Goal: Information Seeking & Learning: Learn about a topic

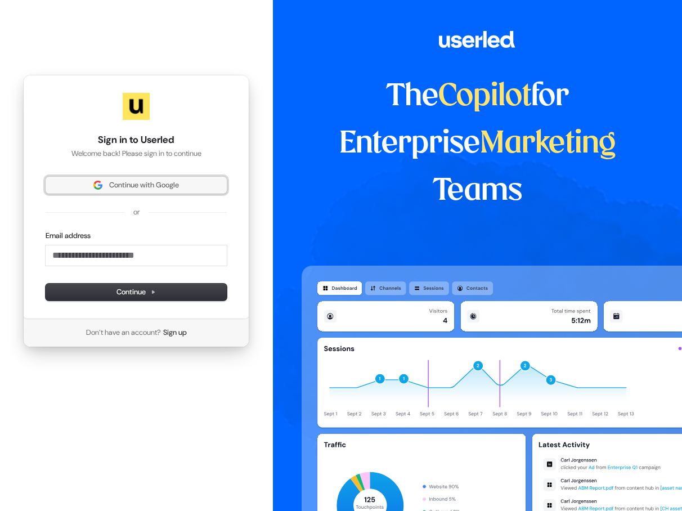
click at [170, 187] on span "Continue with Google" at bounding box center [144, 185] width 70 height 10
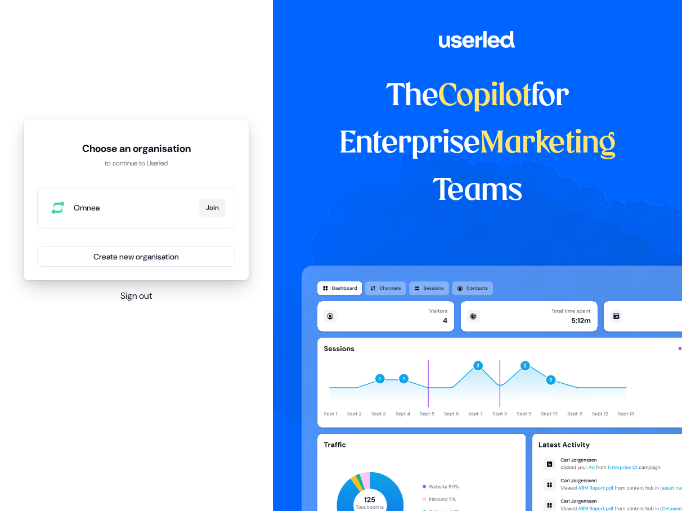
click at [161, 209] on span "Omnea" at bounding box center [134, 207] width 121 height 11
click at [203, 204] on button "Join" at bounding box center [212, 208] width 26 height 18
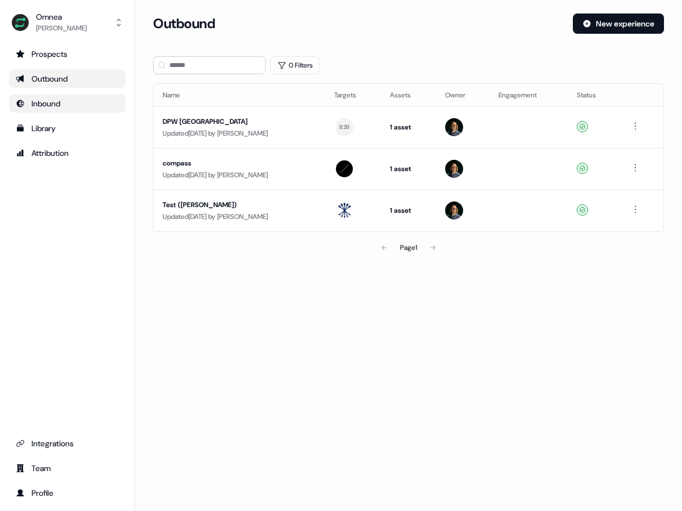
click at [69, 98] on div "Inbound" at bounding box center [67, 103] width 103 height 11
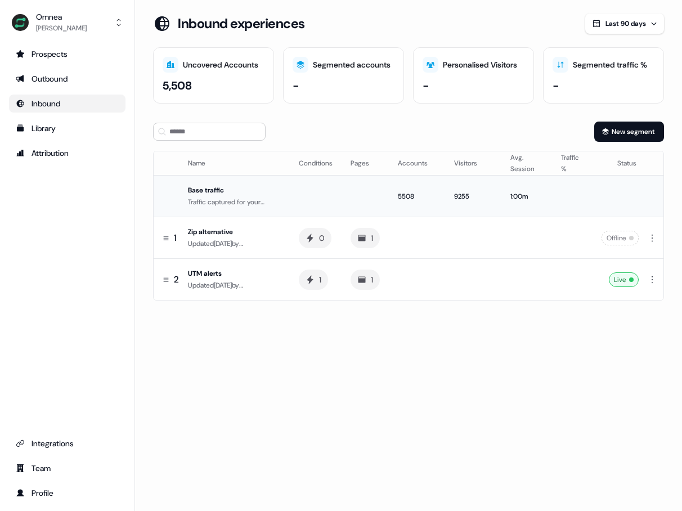
click at [440, 194] on td "5508" at bounding box center [417, 197] width 56 height 42
click at [74, 44] on div "Omnea Dalia Zayeri Prospects Outbound Inbound Library Attribution Integrations …" at bounding box center [67, 255] width 135 height 511
click at [73, 50] on div "Prospects" at bounding box center [67, 53] width 103 height 11
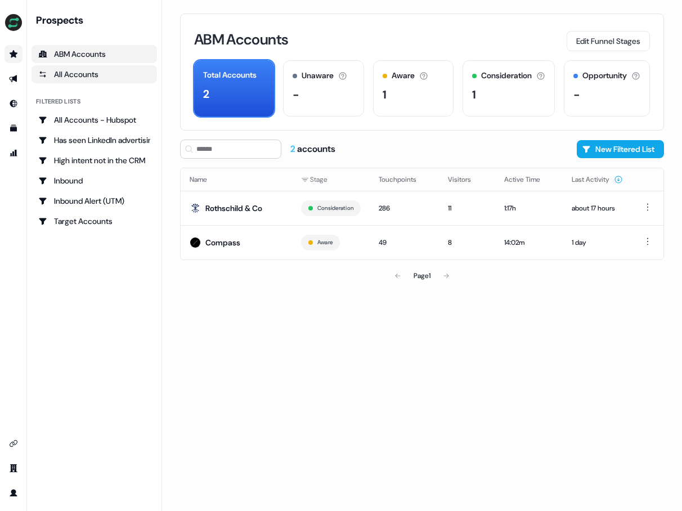
click at [99, 77] on div "All Accounts" at bounding box center [94, 74] width 112 height 11
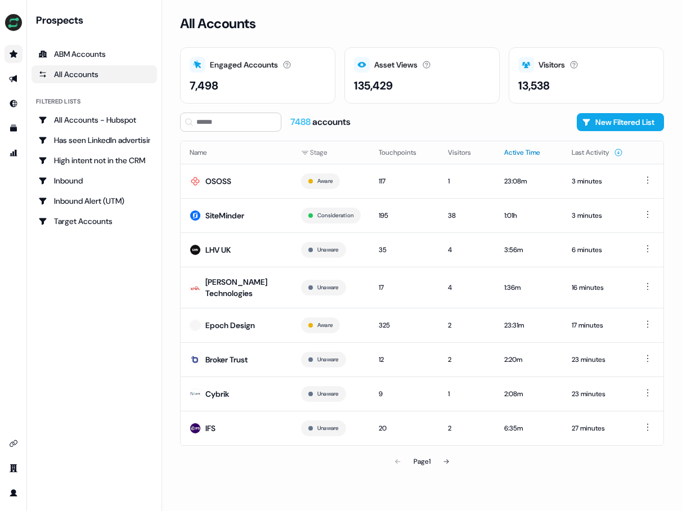
click at [529, 150] on button "Active Time" at bounding box center [529, 152] width 50 height 20
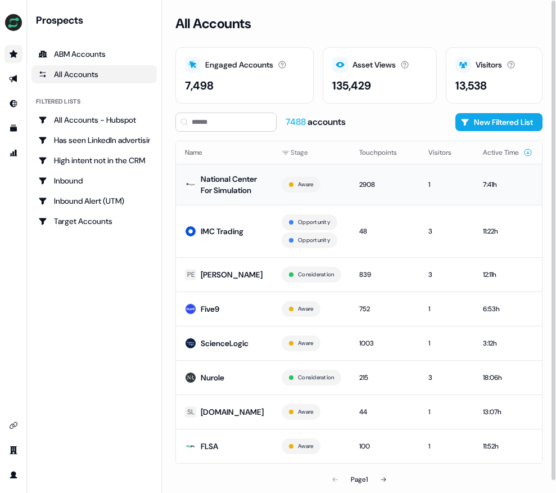
drag, startPoint x: 239, startPoint y: 202, endPoint x: 211, endPoint y: 178, distance: 37.1
click at [211, 178] on div "National Center For Simulation" at bounding box center [232, 184] width 63 height 23
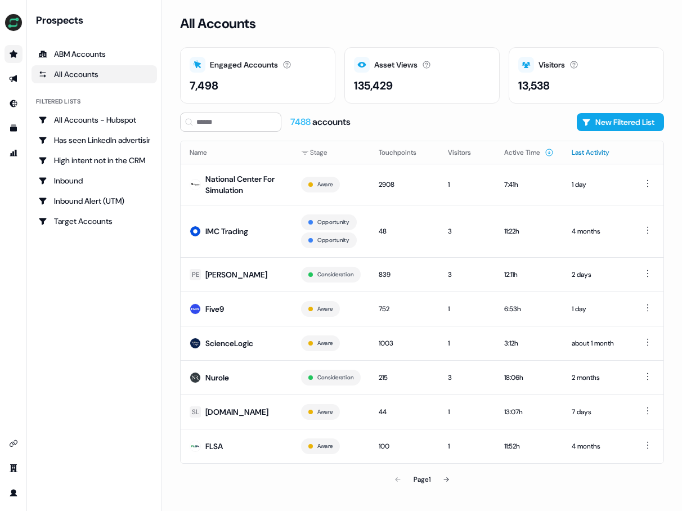
click at [593, 152] on button "Last Activity" at bounding box center [597, 152] width 51 height 20
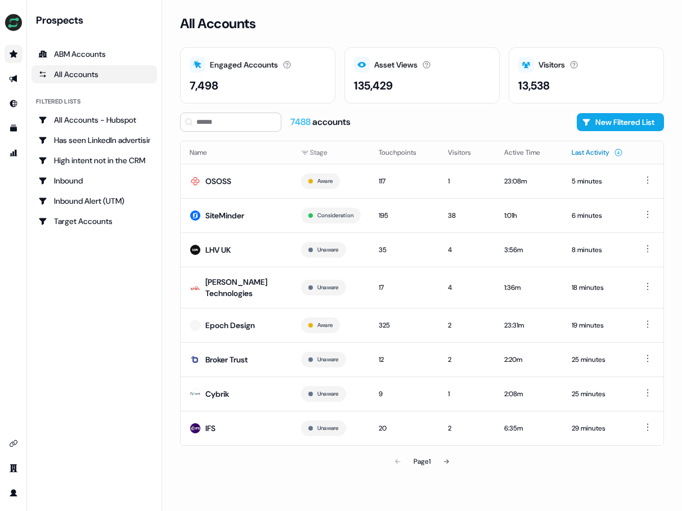
click at [593, 152] on button "Last Activity" at bounding box center [597, 152] width 51 height 20
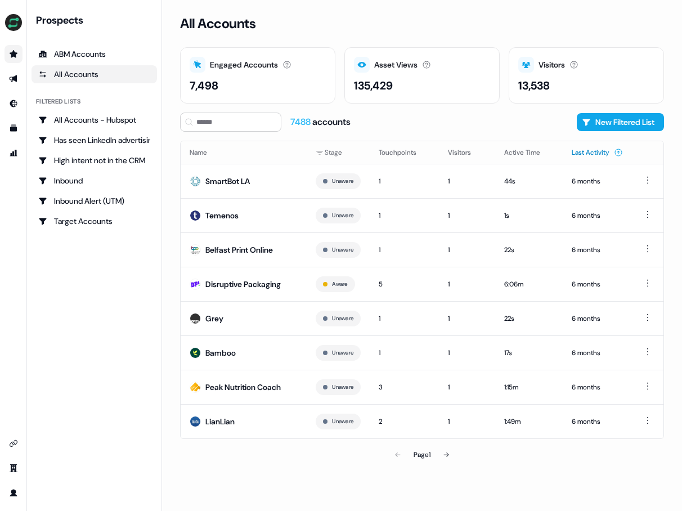
click at [594, 152] on button "Last Activity" at bounding box center [597, 152] width 51 height 20
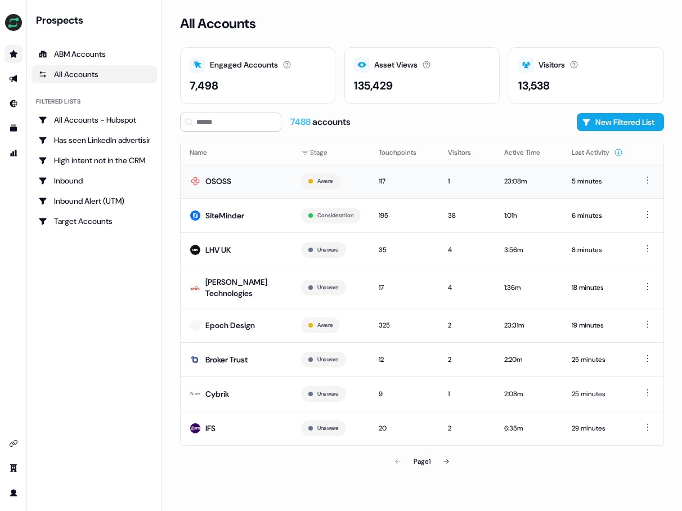
click at [224, 178] on div "OSOSS" at bounding box center [218, 181] width 26 height 11
drag, startPoint x: 397, startPoint y: 122, endPoint x: 403, endPoint y: 113, distance: 10.5
click at [398, 120] on div "7488 accounts New Filtered List" at bounding box center [422, 122] width 484 height 19
click at [455, 460] on button at bounding box center [446, 461] width 23 height 23
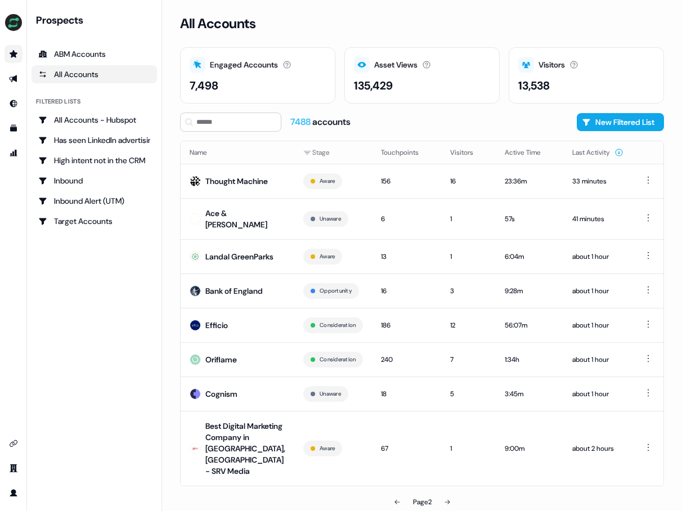
click at [395, 498] on icon at bounding box center [397, 501] width 7 height 7
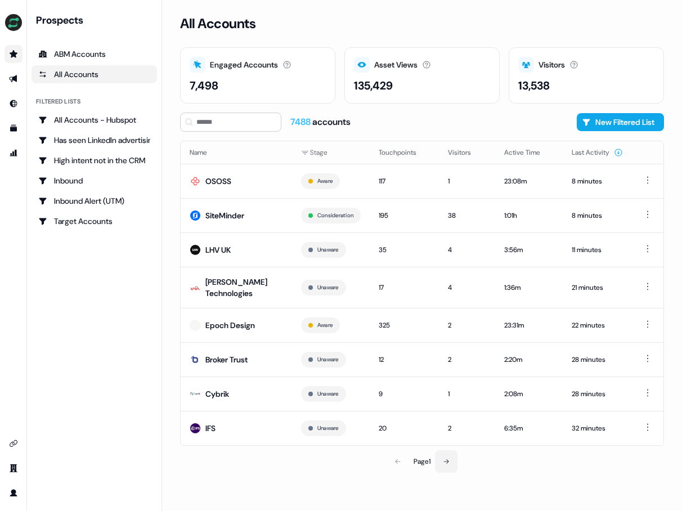
click at [443, 462] on button at bounding box center [446, 461] width 23 height 23
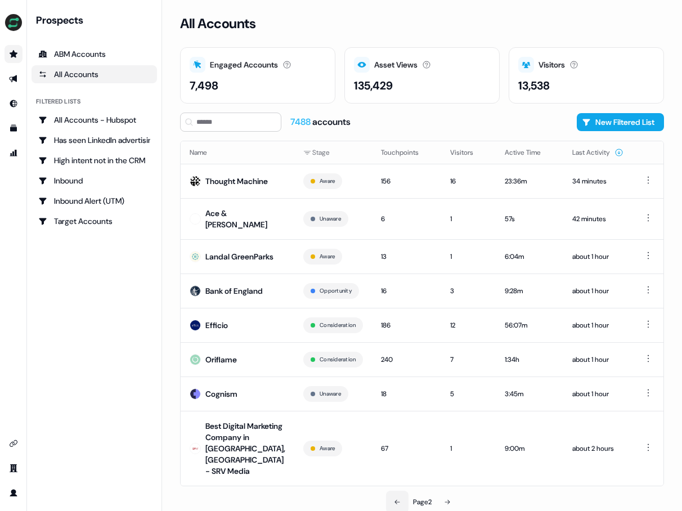
click at [402, 493] on button at bounding box center [397, 502] width 23 height 23
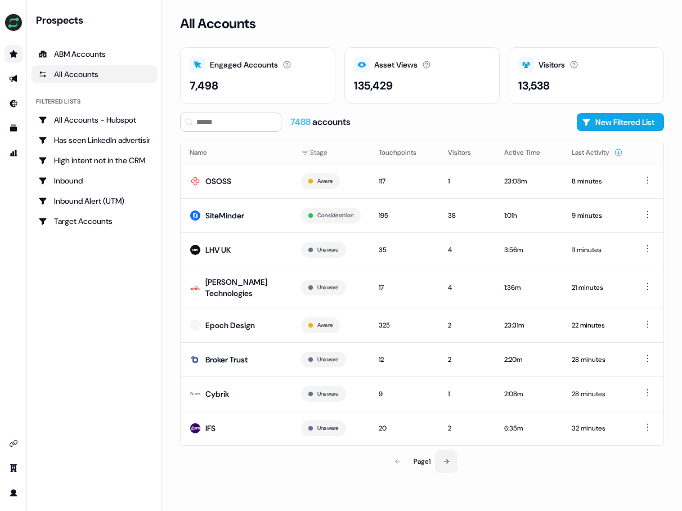
click at [444, 456] on button at bounding box center [446, 461] width 23 height 23
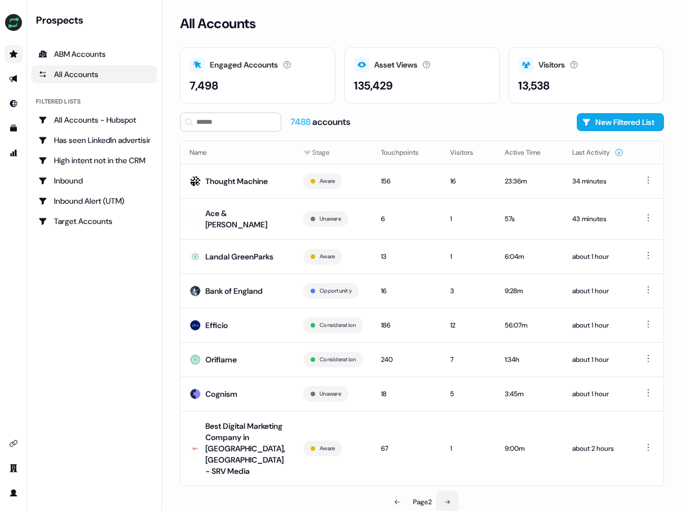
click at [447, 498] on icon at bounding box center [447, 501] width 7 height 7
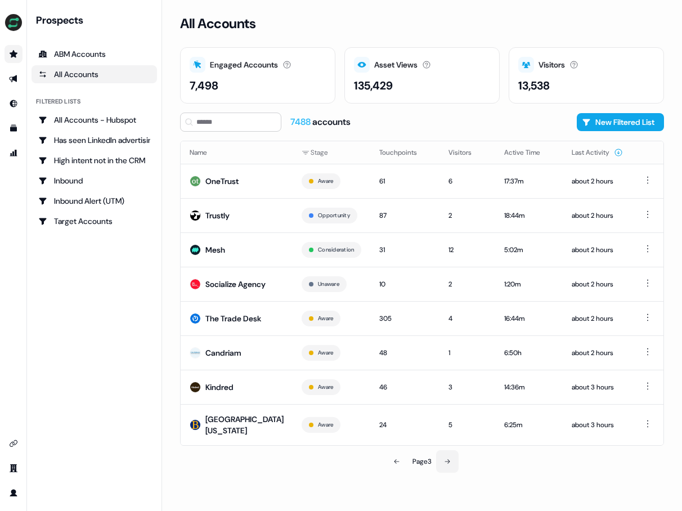
click at [445, 465] on icon at bounding box center [447, 461] width 7 height 7
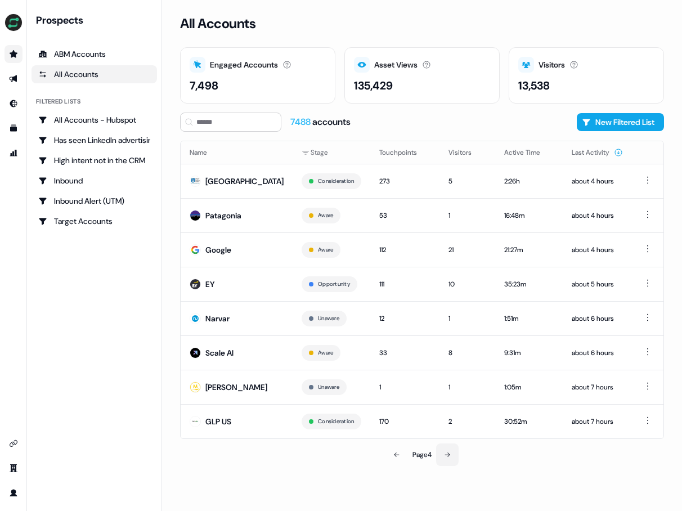
click at [451, 461] on button at bounding box center [447, 454] width 23 height 23
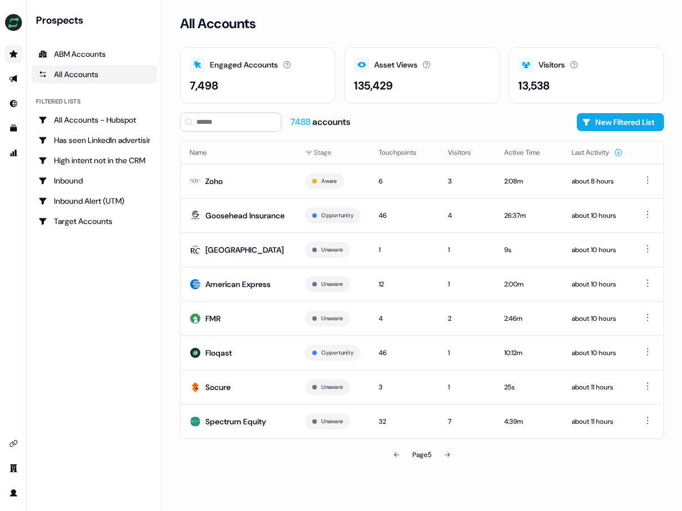
click at [444, 457] on button at bounding box center [447, 454] width 23 height 23
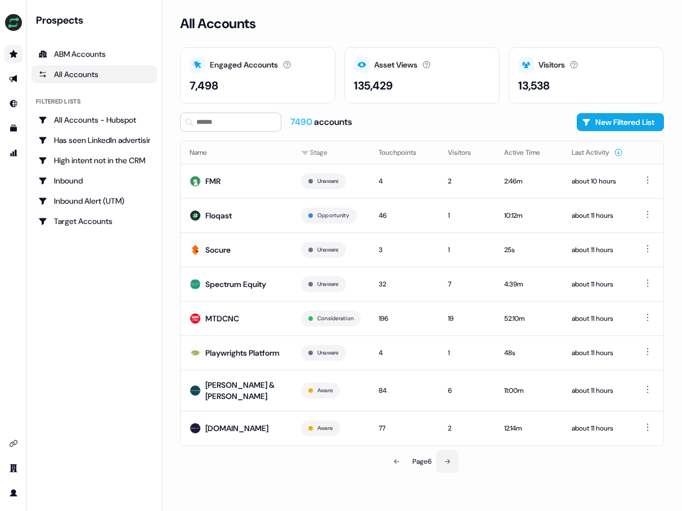
click at [447, 473] on button at bounding box center [447, 461] width 23 height 23
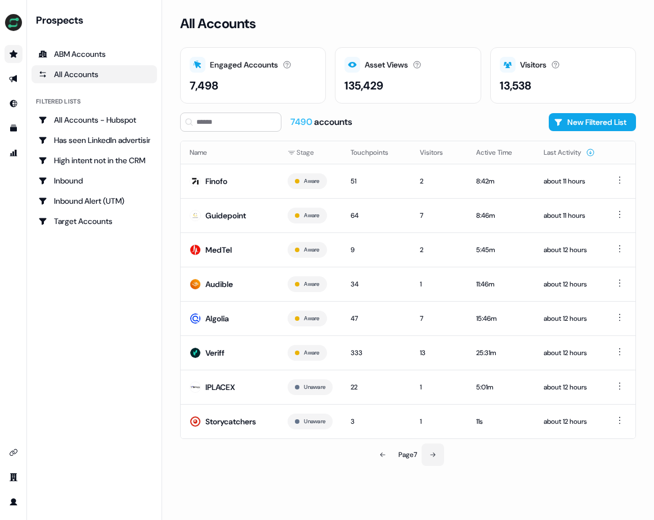
click at [431, 451] on icon at bounding box center [432, 454] width 7 height 7
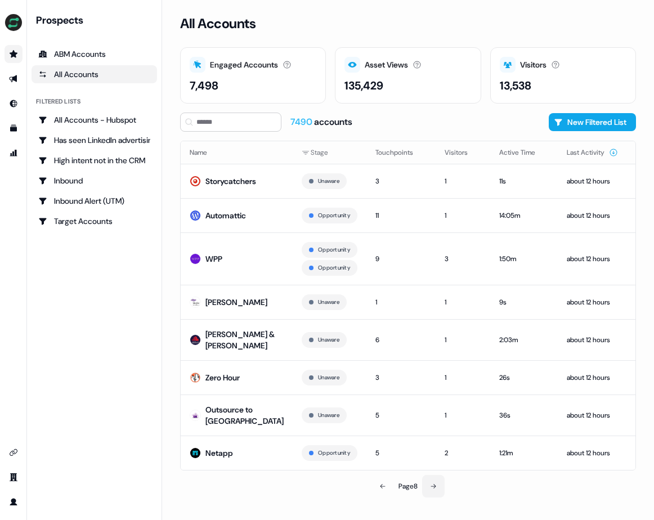
click at [433, 489] on icon at bounding box center [433, 486] width 7 height 7
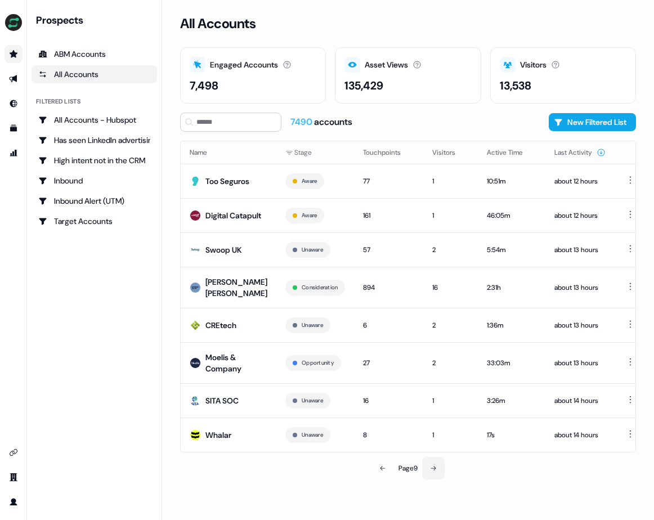
click at [435, 471] on icon at bounding box center [433, 468] width 7 height 7
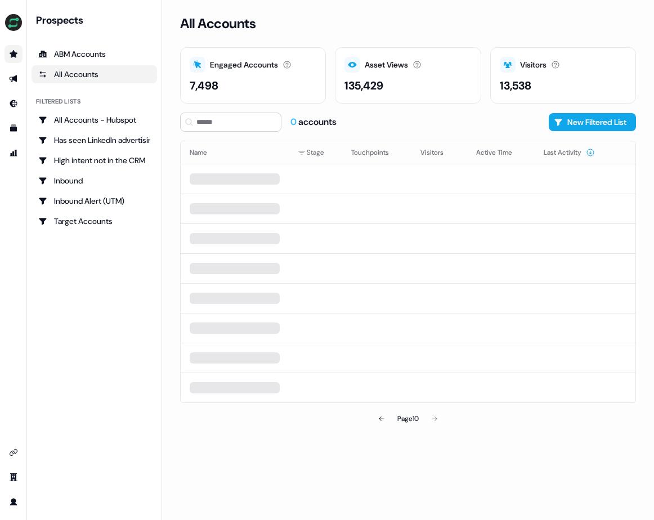
click at [415, 113] on div "0 accounts New Filtered List" at bounding box center [408, 122] width 456 height 19
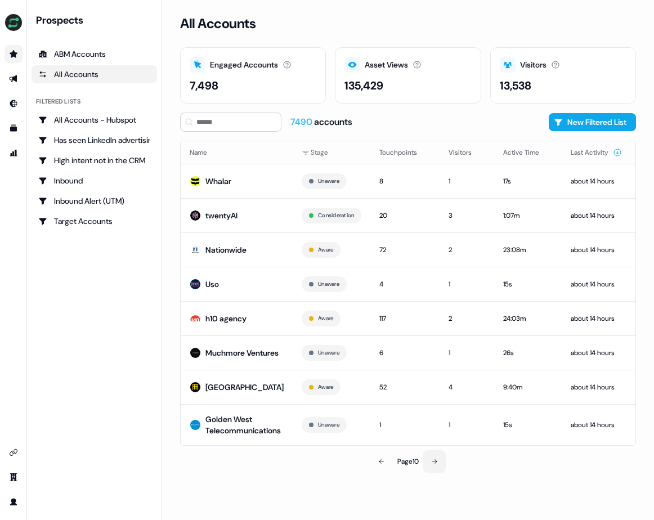
click at [439, 469] on button at bounding box center [434, 461] width 23 height 23
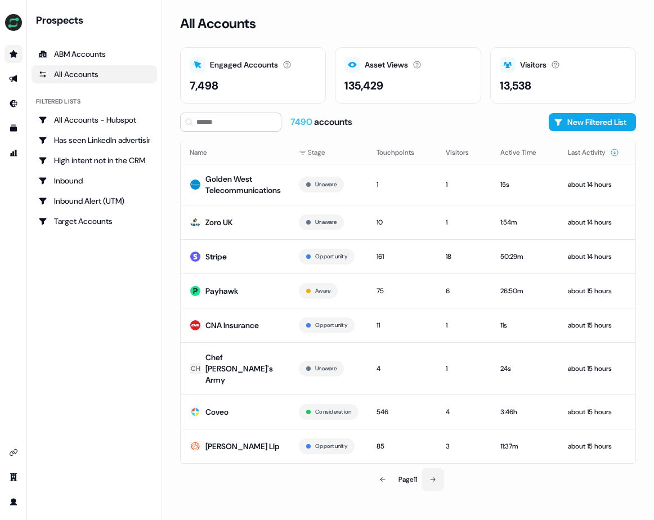
click at [436, 476] on icon at bounding box center [432, 479] width 7 height 7
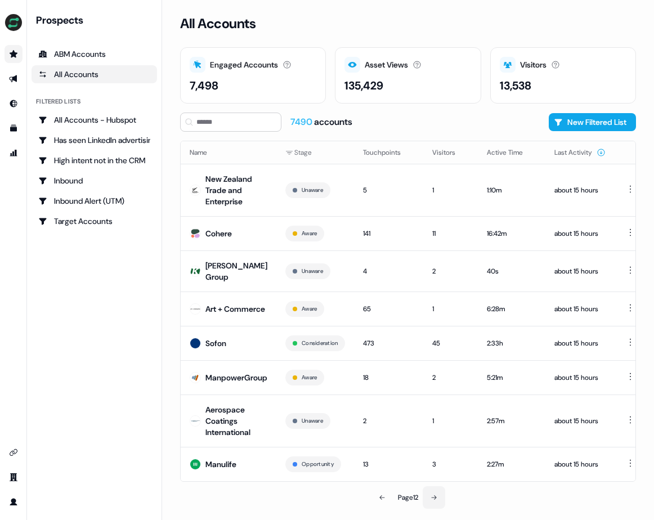
click at [431, 493] on button at bounding box center [433, 497] width 23 height 23
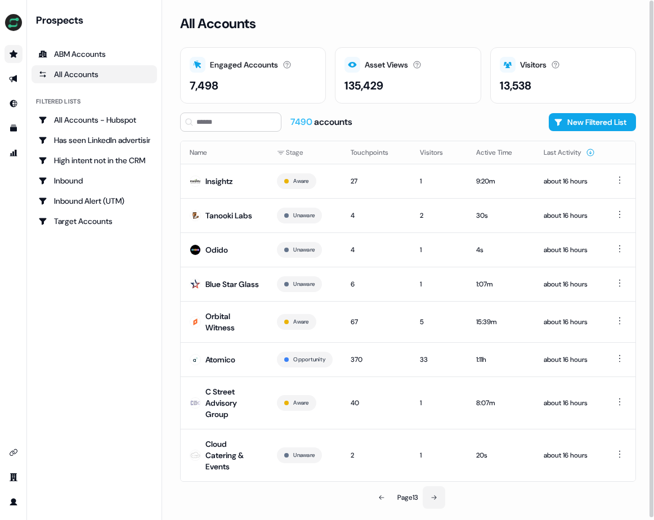
click at [440, 509] on button at bounding box center [433, 497] width 23 height 23
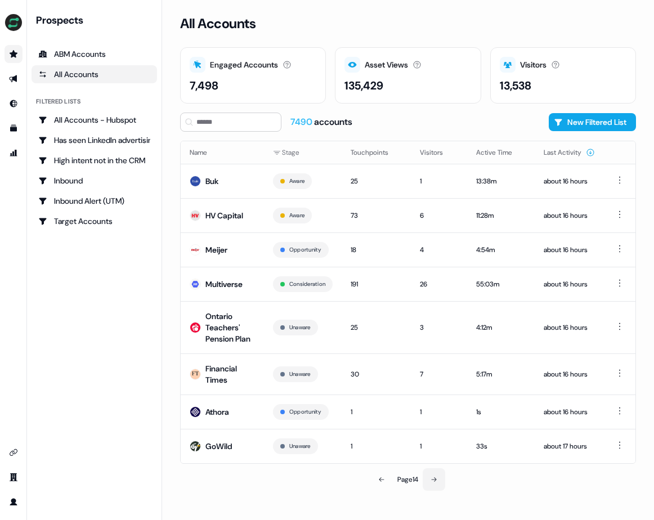
click at [442, 487] on button at bounding box center [433, 479] width 23 height 23
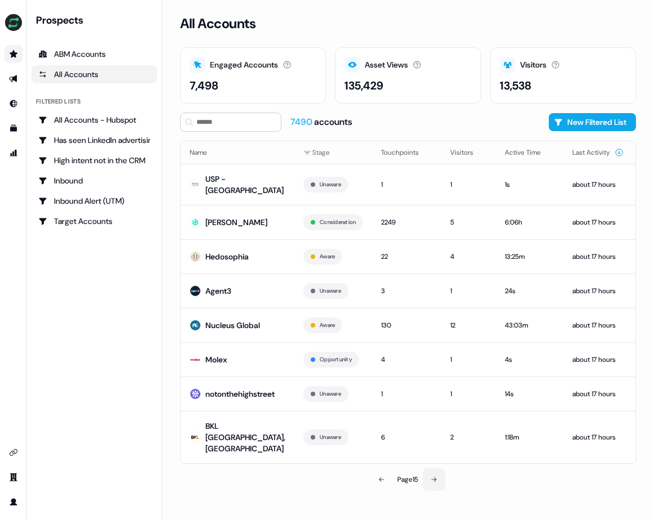
click at [437, 468] on button at bounding box center [433, 479] width 23 height 23
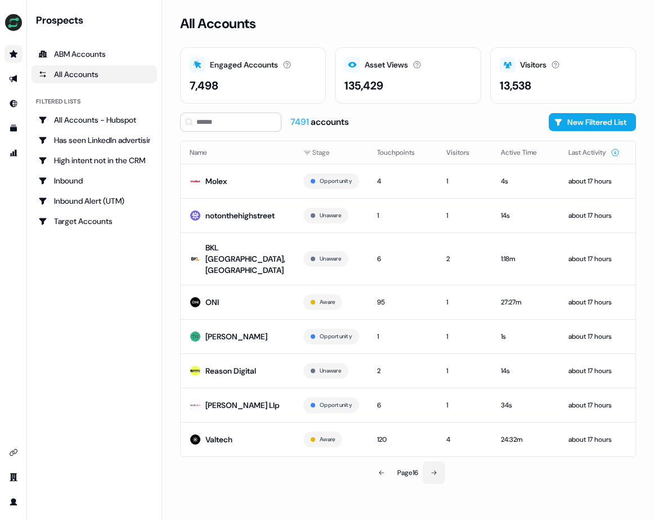
click at [437, 469] on icon at bounding box center [433, 472] width 7 height 7
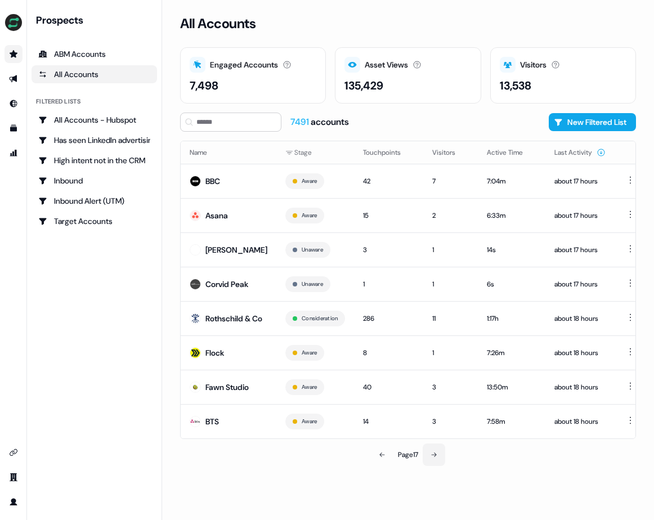
click at [434, 457] on icon at bounding box center [433, 454] width 5 height 5
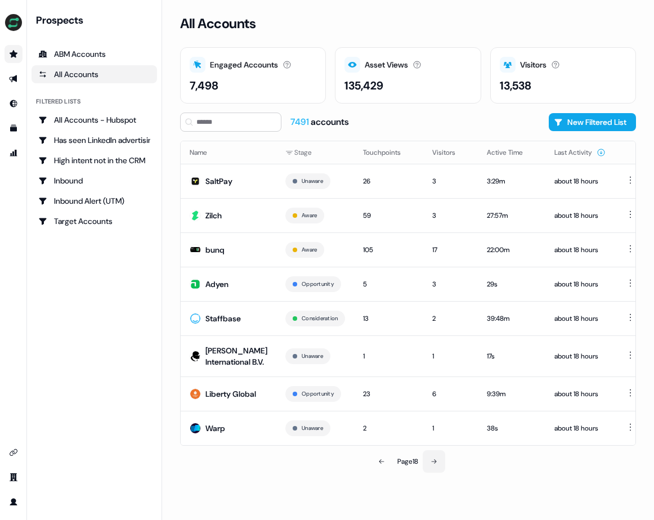
click at [438, 473] on button at bounding box center [433, 461] width 23 height 23
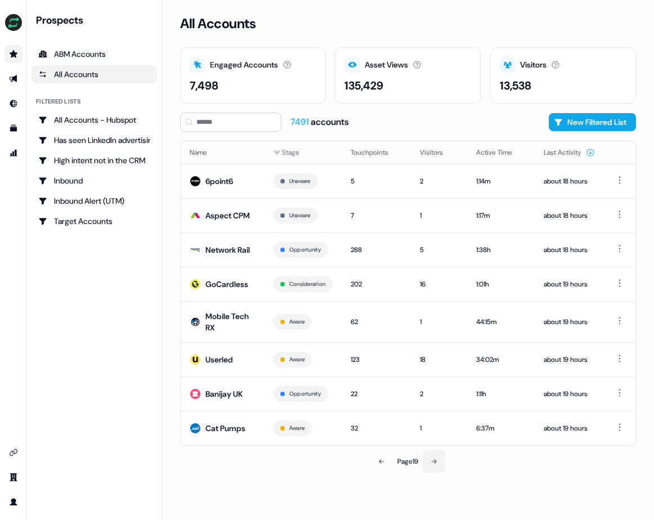
click at [434, 464] on icon at bounding box center [433, 461] width 5 height 5
